Goal: Task Accomplishment & Management: Use online tool/utility

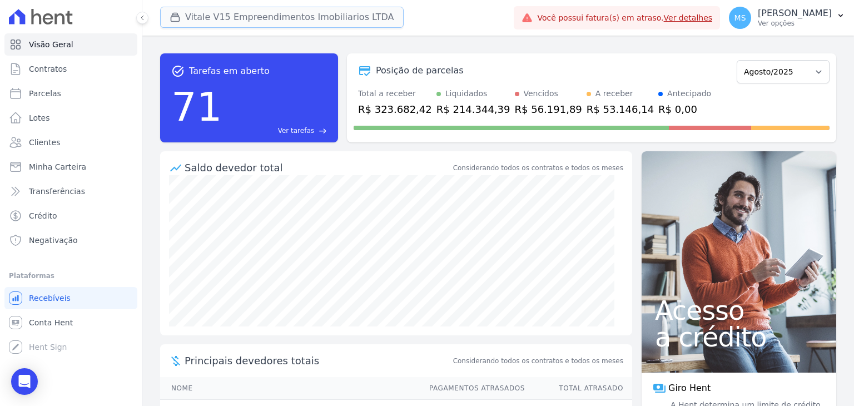
click at [242, 10] on button "Vitale V15 Empreendimentos Imobiliarios LTDA" at bounding box center [282, 17] width 244 height 21
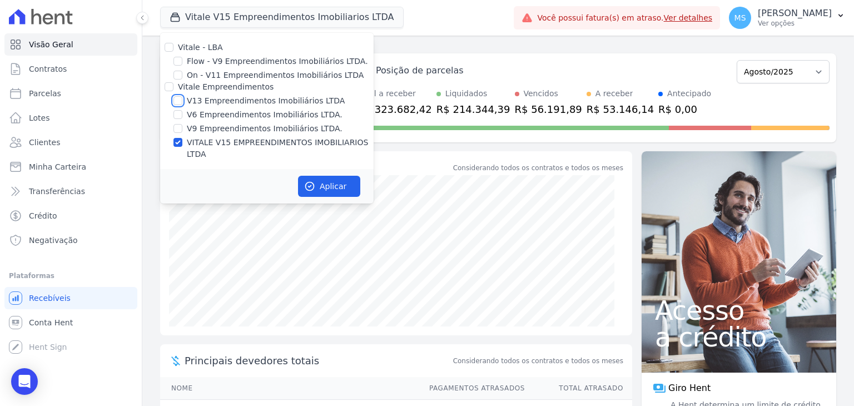
drag, startPoint x: 180, startPoint y: 101, endPoint x: 281, endPoint y: 161, distance: 117.0
click at [180, 101] on input "V13 Empreendimentos Imobiliários LTDA" at bounding box center [178, 100] width 9 height 9
checkbox input "true"
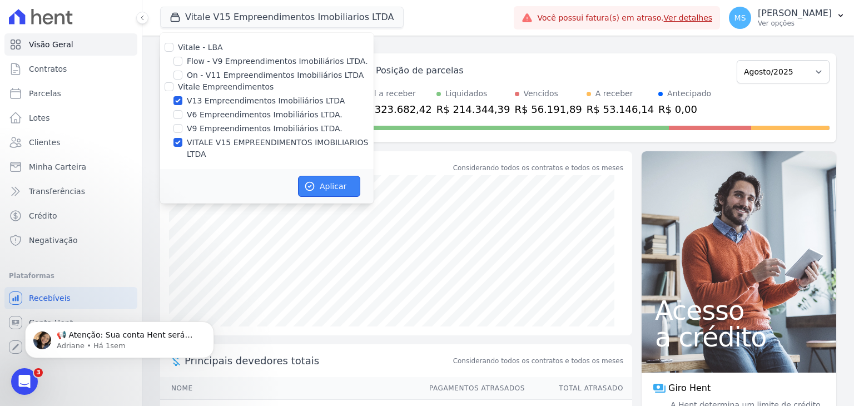
click at [324, 176] on button "Aplicar" at bounding box center [329, 186] width 62 height 21
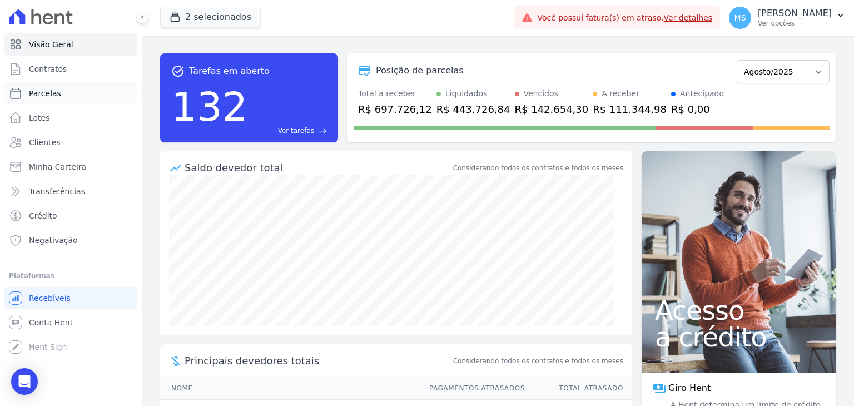
click at [39, 97] on span "Parcelas" at bounding box center [45, 93] width 32 height 11
select select
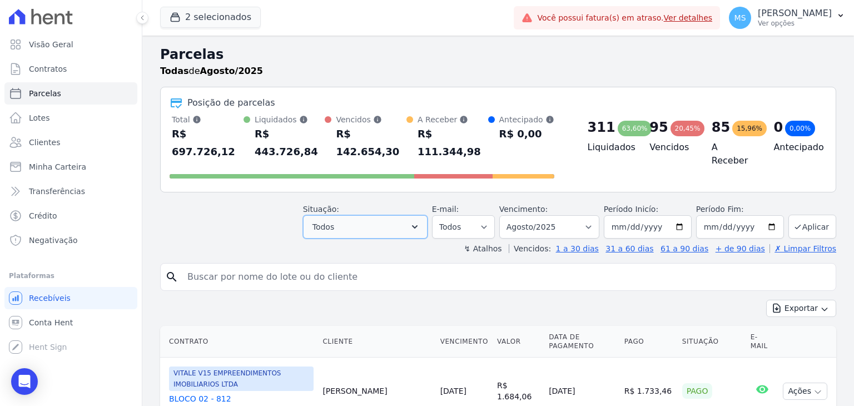
click at [365, 215] on button "Todos" at bounding box center [365, 226] width 125 height 23
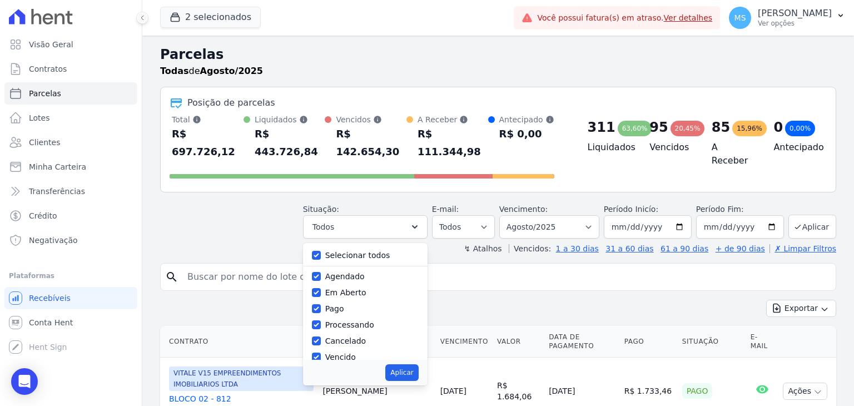
click at [344, 250] on div "Selecionar todos" at bounding box center [357, 256] width 65 height 12
click at [345, 251] on label "Selecionar todos" at bounding box center [357, 255] width 65 height 9
click at [321, 251] on input "Selecionar todos" at bounding box center [316, 255] width 9 height 9
checkbox input "false"
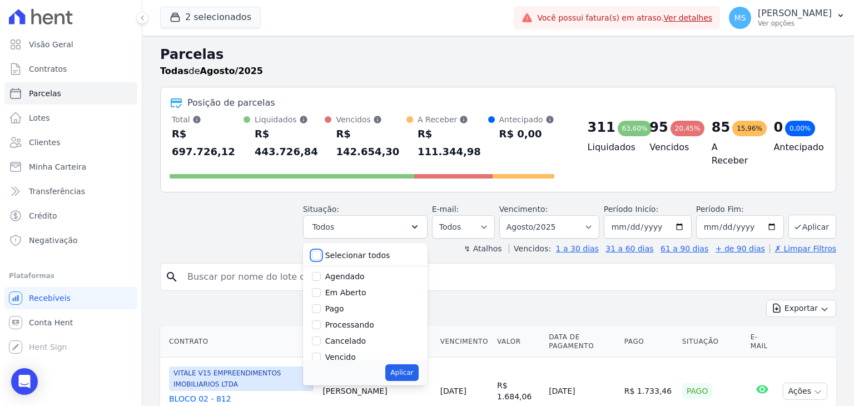
checkbox input "false"
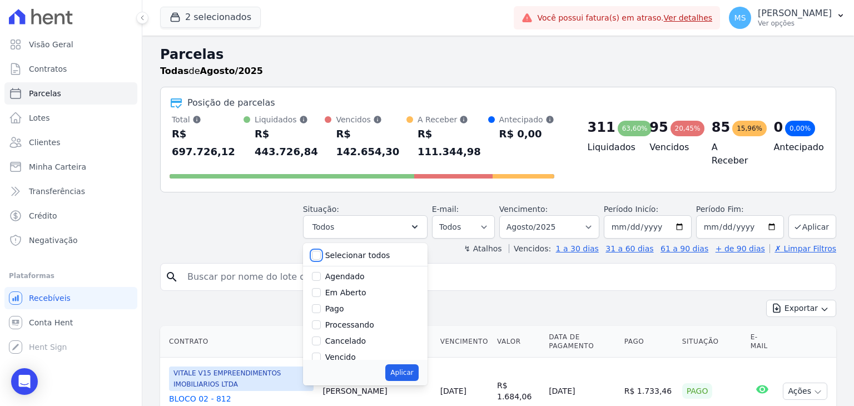
checkbox input "false"
click at [344, 304] on label "Pago" at bounding box center [334, 308] width 19 height 9
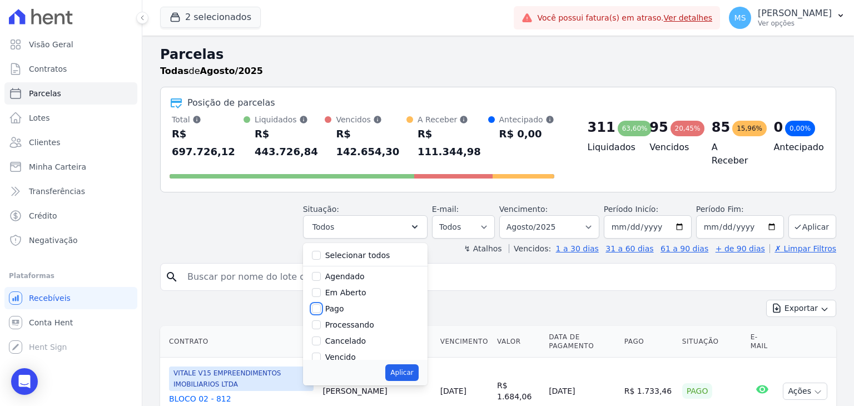
click at [321, 304] on input "Pago" at bounding box center [316, 308] width 9 height 9
checkbox input "true"
click at [342, 320] on label "Processando" at bounding box center [349, 324] width 49 height 9
click at [321, 320] on input "Processando" at bounding box center [316, 324] width 9 height 9
checkbox input "true"
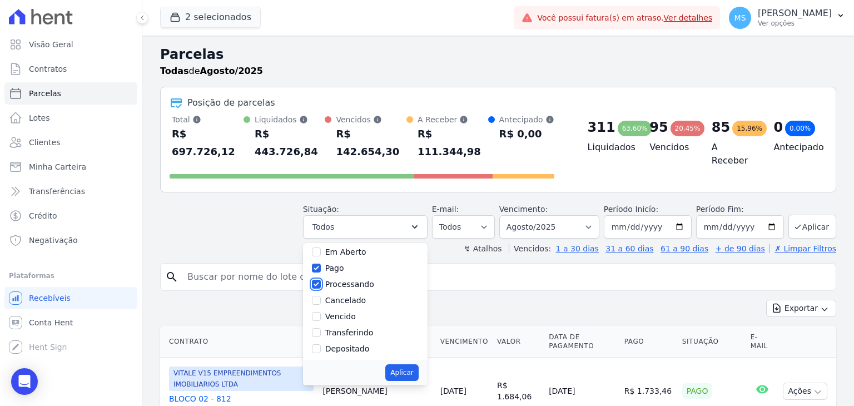
scroll to position [56, 0]
click at [347, 297] on label "Vencido" at bounding box center [340, 301] width 31 height 9
click at [321, 297] on input "Vencido" at bounding box center [316, 301] width 9 height 9
click at [348, 297] on label "Vencido" at bounding box center [340, 301] width 31 height 9
click at [321, 297] on input "Vencido" at bounding box center [316, 301] width 9 height 9
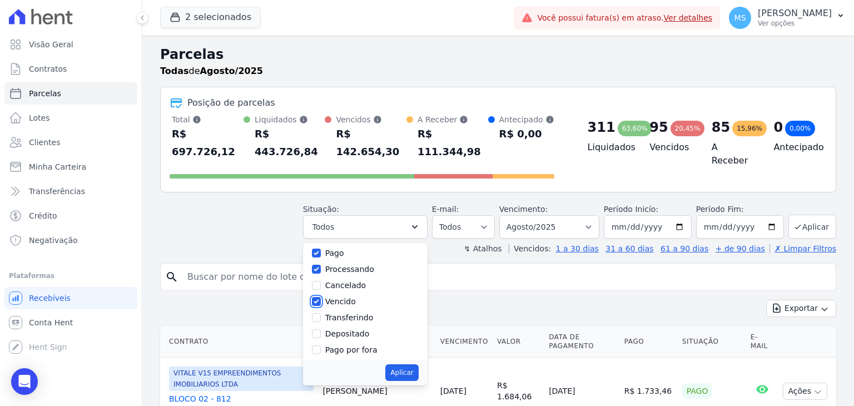
checkbox input "false"
click at [348, 313] on label "Transferindo" at bounding box center [349, 317] width 48 height 9
click at [321, 313] on input "Transferindo" at bounding box center [316, 317] width 9 height 9
checkbox input "true"
click at [349, 329] on label "Depositado" at bounding box center [347, 333] width 45 height 9
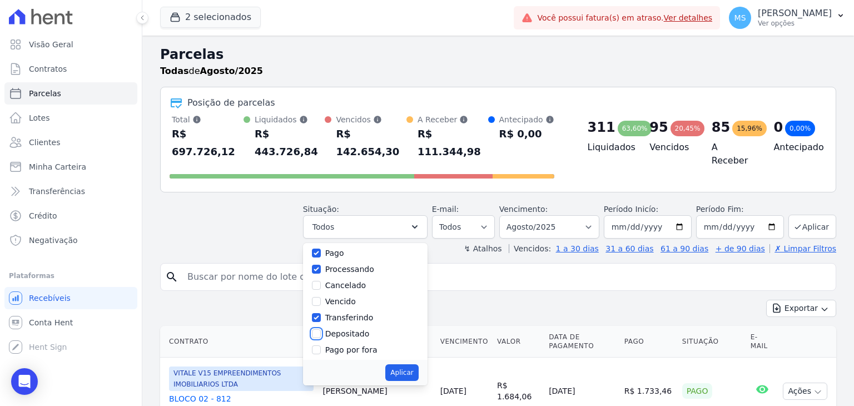
click at [321, 329] on input "Depositado" at bounding box center [316, 333] width 9 height 9
checkbox input "true"
click at [415, 364] on button "Aplicar" at bounding box center [402, 372] width 33 height 17
select select "paid"
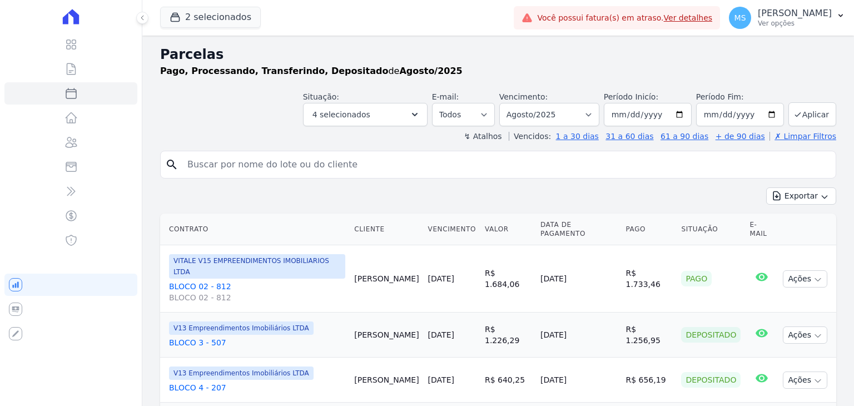
select select
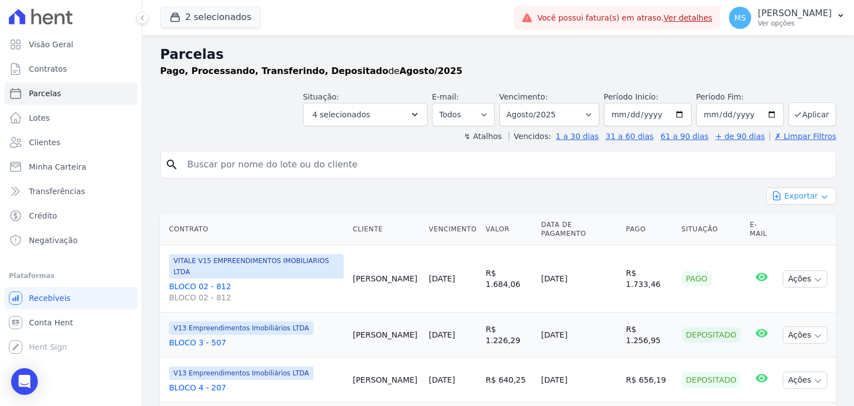
click at [772, 193] on icon "button" at bounding box center [777, 195] width 11 height 11
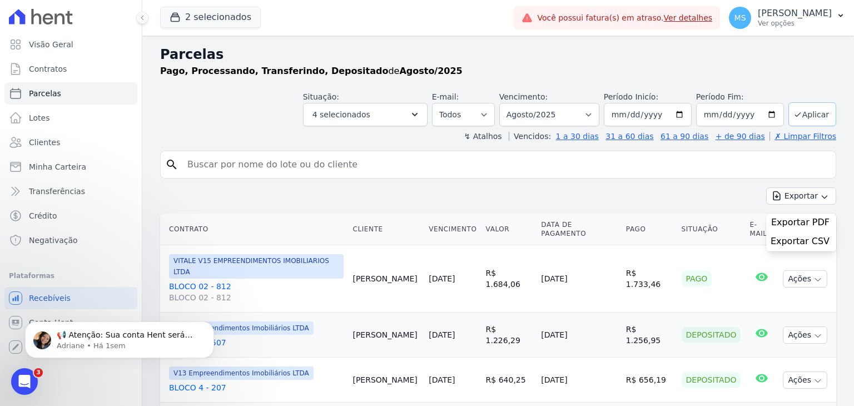
click at [803, 103] on button "Aplicar" at bounding box center [813, 114] width 48 height 24
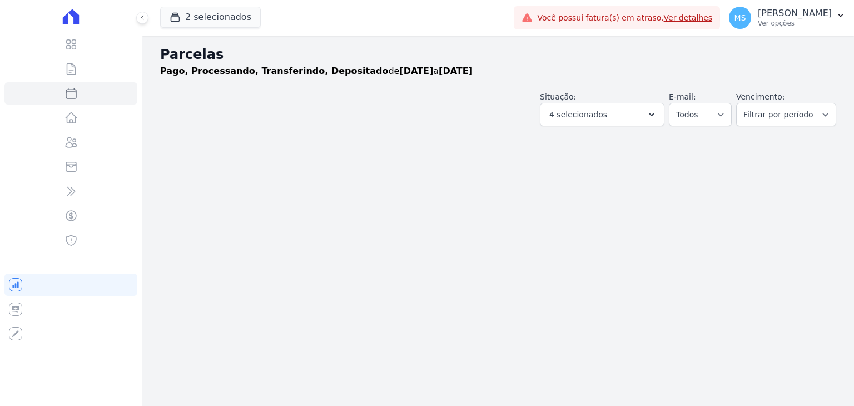
select select
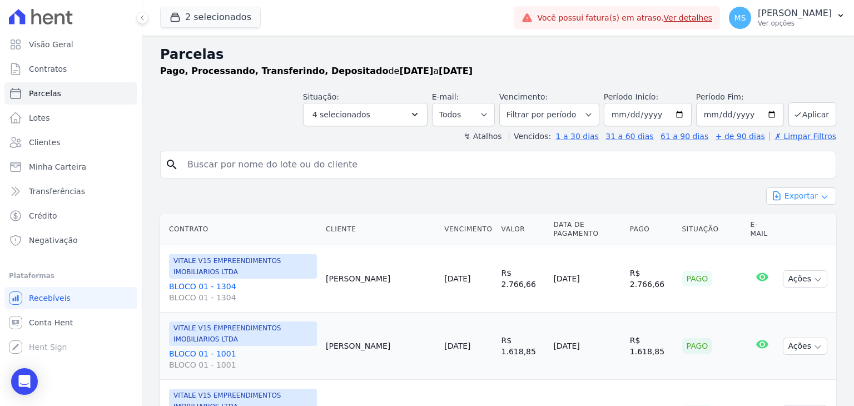
click at [795, 197] on button "Exportar" at bounding box center [802, 195] width 70 height 17
click at [783, 245] on span "Exportar CSV" at bounding box center [800, 241] width 59 height 11
